Goal: Information Seeking & Learning: Find specific fact

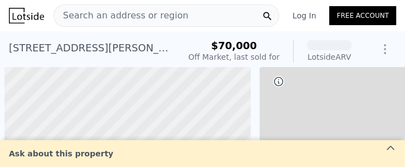
scroll to position [0, 4]
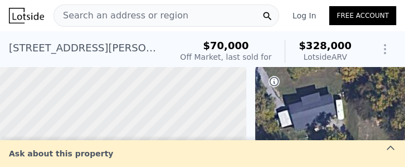
click at [94, 14] on span "Search an address or region" at bounding box center [121, 15] width 134 height 13
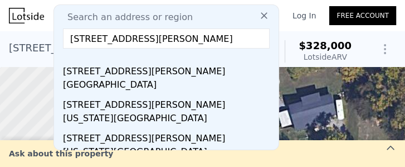
scroll to position [124, 0]
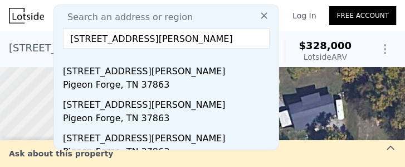
click at [74, 38] on input "[STREET_ADDRESS][PERSON_NAME]" at bounding box center [166, 38] width 207 height 20
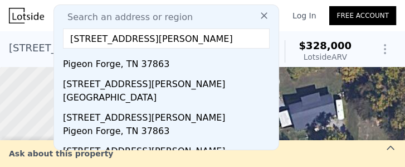
scroll to position [43, 0]
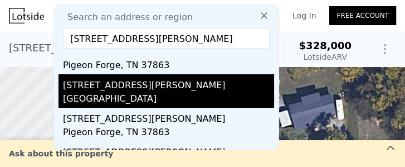
type input "[STREET_ADDRESS][PERSON_NAME]"
click at [149, 102] on div "[GEOGRAPHIC_DATA]" at bounding box center [168, 100] width 211 height 16
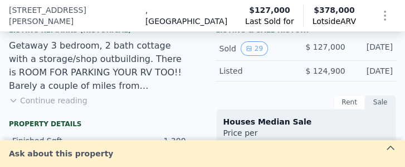
scroll to position [302, 0]
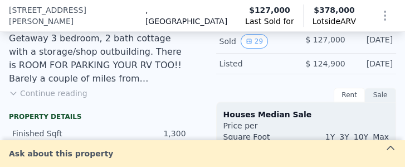
click at [62, 98] on button "Continue reading" at bounding box center [48, 92] width 79 height 11
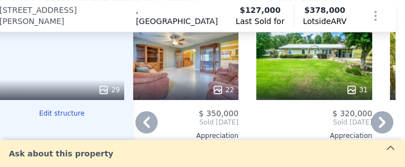
scroll to position [1340, 9]
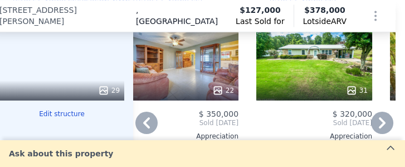
click at [379, 117] on icon at bounding box center [382, 122] width 7 height 11
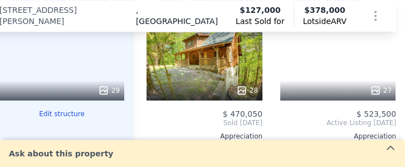
scroll to position [0, 425]
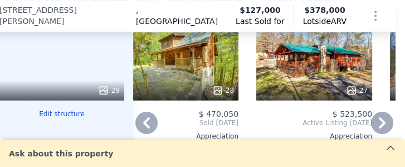
click at [379, 117] on icon at bounding box center [382, 122] width 7 height 11
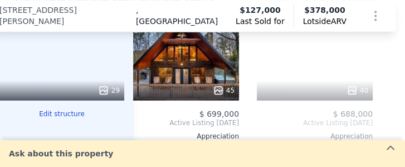
scroll to position [0, 692]
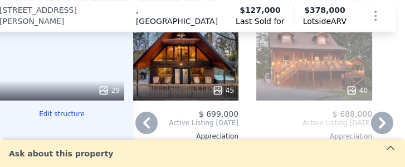
click at [150, 111] on icon at bounding box center [146, 122] width 22 height 22
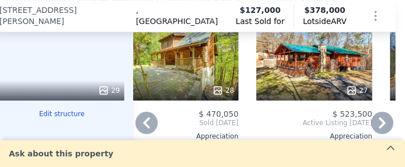
click at [150, 111] on icon at bounding box center [146, 122] width 22 height 22
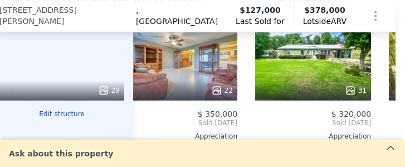
scroll to position [0, 158]
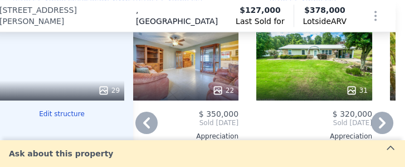
click at [183, 85] on div "22" at bounding box center [181, 90] width 106 height 11
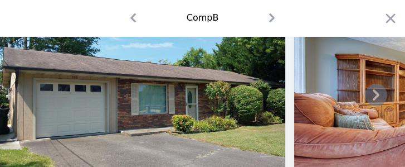
scroll to position [84, 0]
click at [373, 98] on icon at bounding box center [376, 94] width 7 height 11
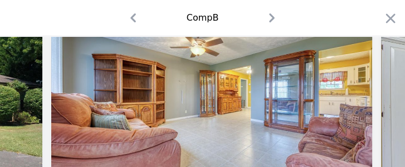
scroll to position [0, 267]
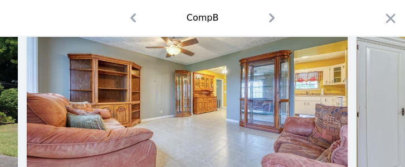
click at [372, 98] on div at bounding box center [202, 95] width 405 height 214
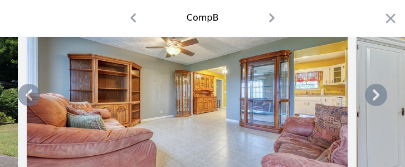
click at [373, 98] on icon at bounding box center [376, 94] width 7 height 11
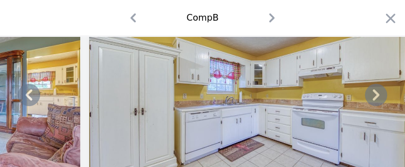
click at [373, 98] on icon at bounding box center [376, 94] width 7 height 11
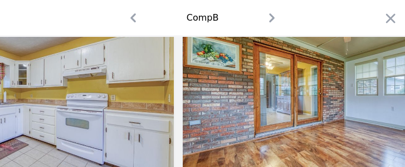
scroll to position [0, 802]
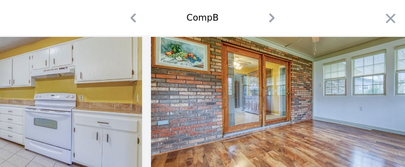
click at [372, 98] on div at bounding box center [202, 95] width 405 height 214
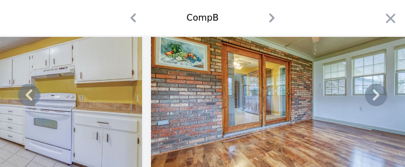
click at [373, 98] on icon at bounding box center [376, 94] width 7 height 11
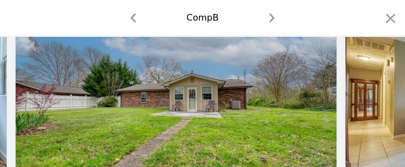
scroll to position [0, 1337]
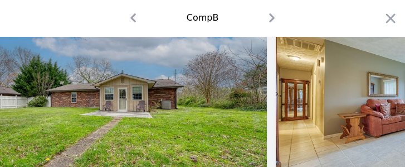
click at [372, 98] on div at bounding box center [202, 95] width 405 height 214
click at [373, 98] on icon at bounding box center [376, 94] width 7 height 11
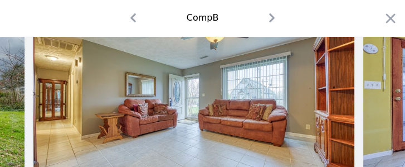
scroll to position [0, 1604]
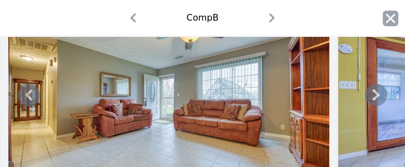
click at [385, 17] on icon "button" at bounding box center [391, 19] width 16 height 16
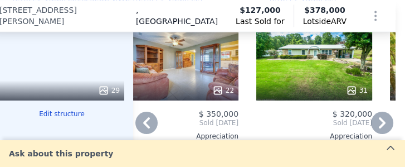
click at [351, 65] on div "31" at bounding box center [314, 60] width 116 height 80
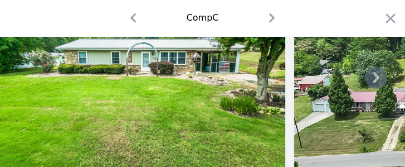
scroll to position [106, 0]
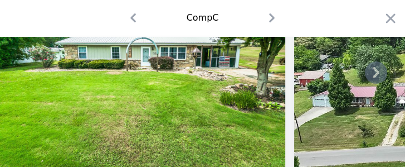
click at [373, 72] on icon at bounding box center [376, 72] width 7 height 11
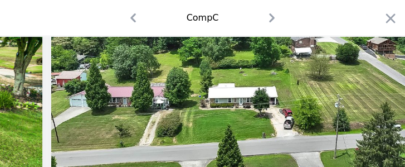
scroll to position [0, 267]
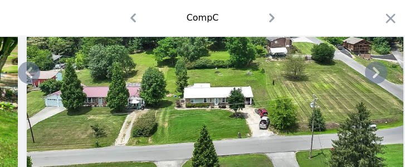
click at [373, 72] on icon at bounding box center [376, 72] width 7 height 11
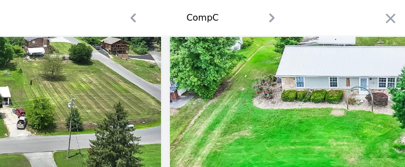
scroll to position [0, 535]
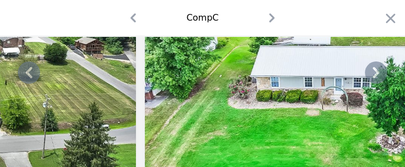
click at [371, 72] on div at bounding box center [202, 72] width 405 height 214
click at [373, 72] on icon at bounding box center [376, 72] width 7 height 11
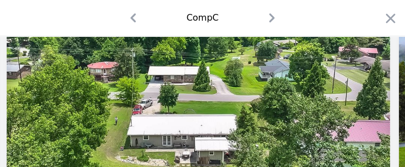
scroll to position [0, 1069]
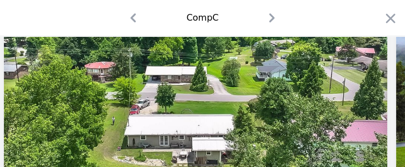
click at [371, 73] on div at bounding box center [202, 72] width 405 height 214
click at [373, 77] on icon at bounding box center [376, 72] width 7 height 11
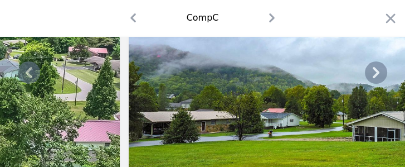
click at [373, 77] on icon at bounding box center [376, 72] width 7 height 11
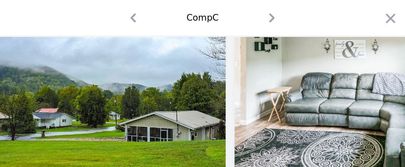
scroll to position [0, 1604]
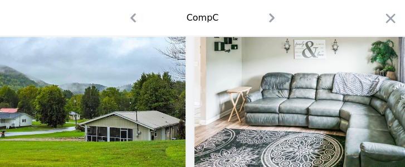
click at [370, 77] on div at bounding box center [202, 72] width 405 height 214
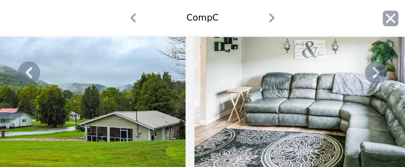
click at [385, 17] on icon "button" at bounding box center [391, 19] width 16 height 16
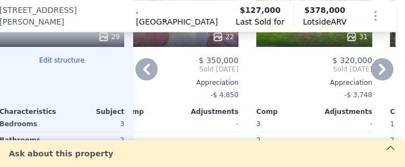
click at [315, 104] on div "$ 320,000 Sold [DATE] Appreciation -$ 3,748 Comp Adjustments 3 - 2 - 1,200 $ 11…" at bounding box center [314, 157] width 116 height 202
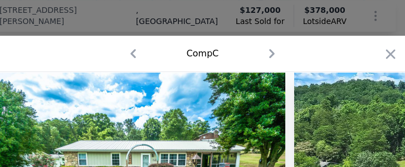
scroll to position [1234, 9]
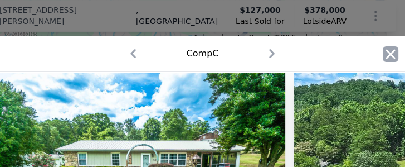
click at [389, 54] on icon "button" at bounding box center [391, 54] width 16 height 16
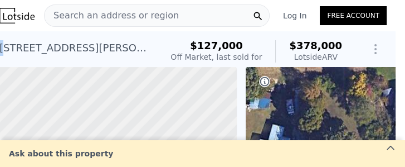
scroll to position [0, 7]
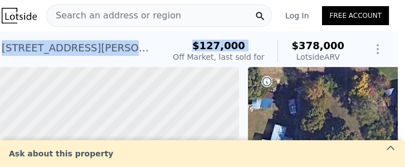
drag, startPoint x: 0, startPoint y: 48, endPoint x: 190, endPoint y: 65, distance: 191.3
click at [190, 65] on div "[STREET_ADDRESS][PERSON_NAME] Sold [DATE] for $127k (~ARV $378k ) $127,000 Off …" at bounding box center [195, 51] width 387 height 31
drag, startPoint x: 190, startPoint y: 65, endPoint x: 158, endPoint y: 53, distance: 34.6
copy div "[STREET_ADDRESS][PERSON_NAME] Sold [DATE] for $127k (~ARV $378k ) $127,000"
